Goal: Check status: Check status

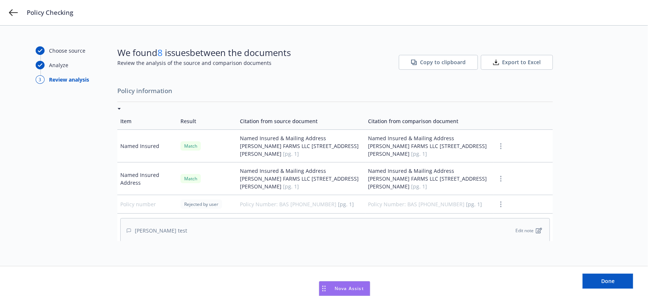
click at [436, 64] on span "Copy to clipboard" at bounding box center [443, 62] width 46 height 7
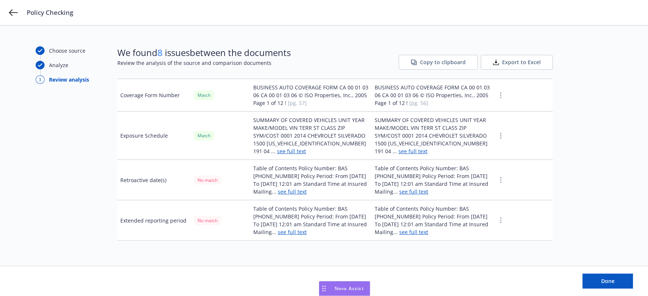
scroll to position [1545, 0]
click at [623, 286] on button "Done" at bounding box center [608, 281] width 51 height 15
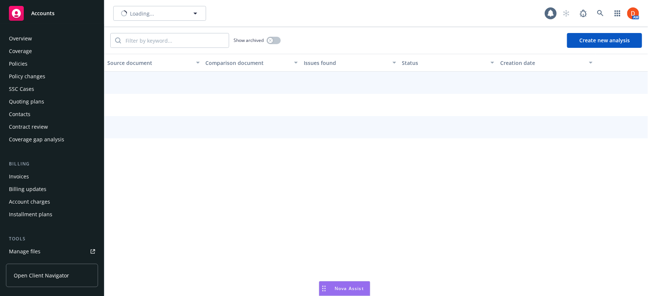
scroll to position [104, 0]
